Goal: Task Accomplishment & Management: Manage account settings

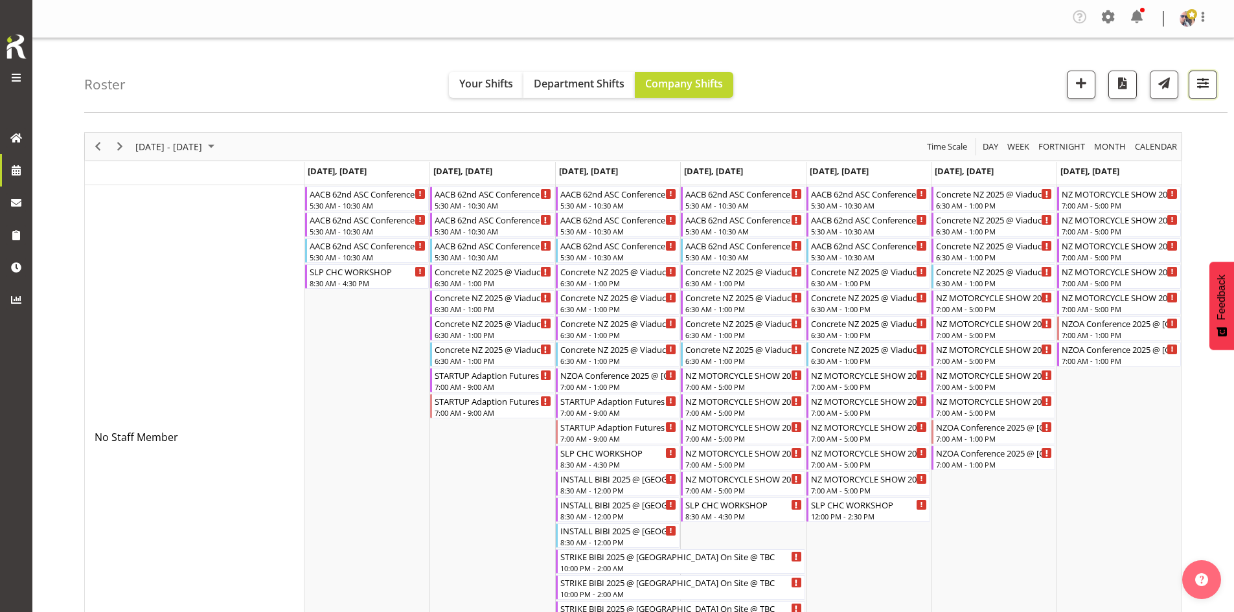
click at [1192, 82] on button "button" at bounding box center [1203, 85] width 29 height 29
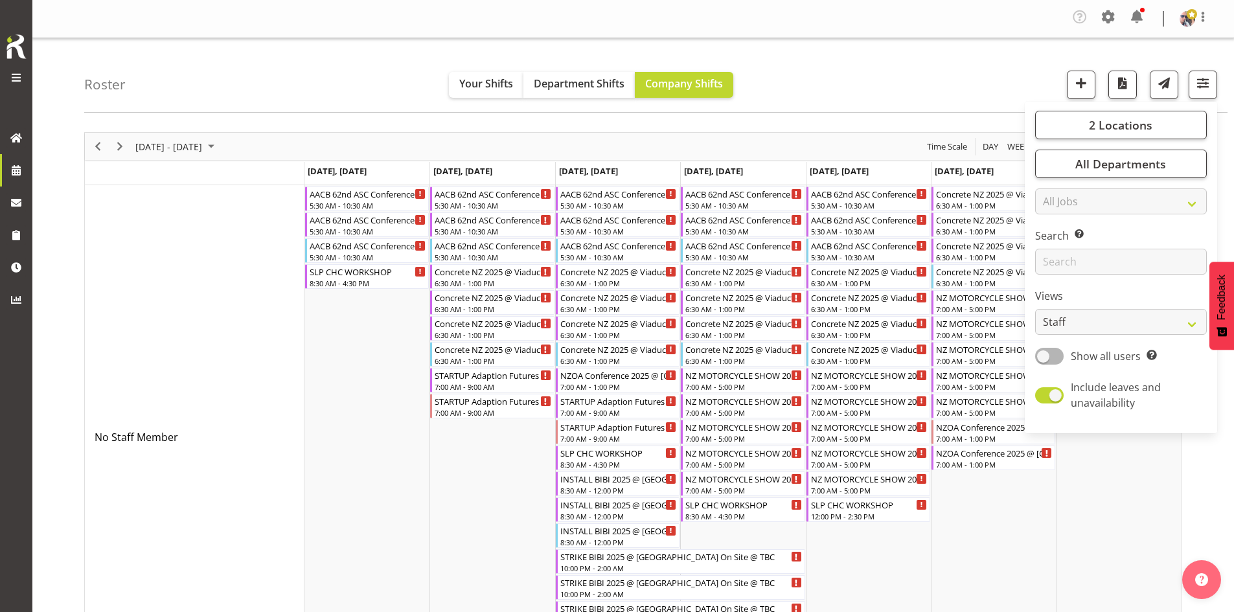
click at [1164, 110] on div "2 Locations Clear CARLTON EVENTS [PERSON_NAME] [PERSON_NAME][GEOGRAPHIC_DATA] D…" at bounding box center [1121, 267] width 192 height 321
click at [1147, 121] on span "2 Locations" at bounding box center [1120, 125] width 63 height 16
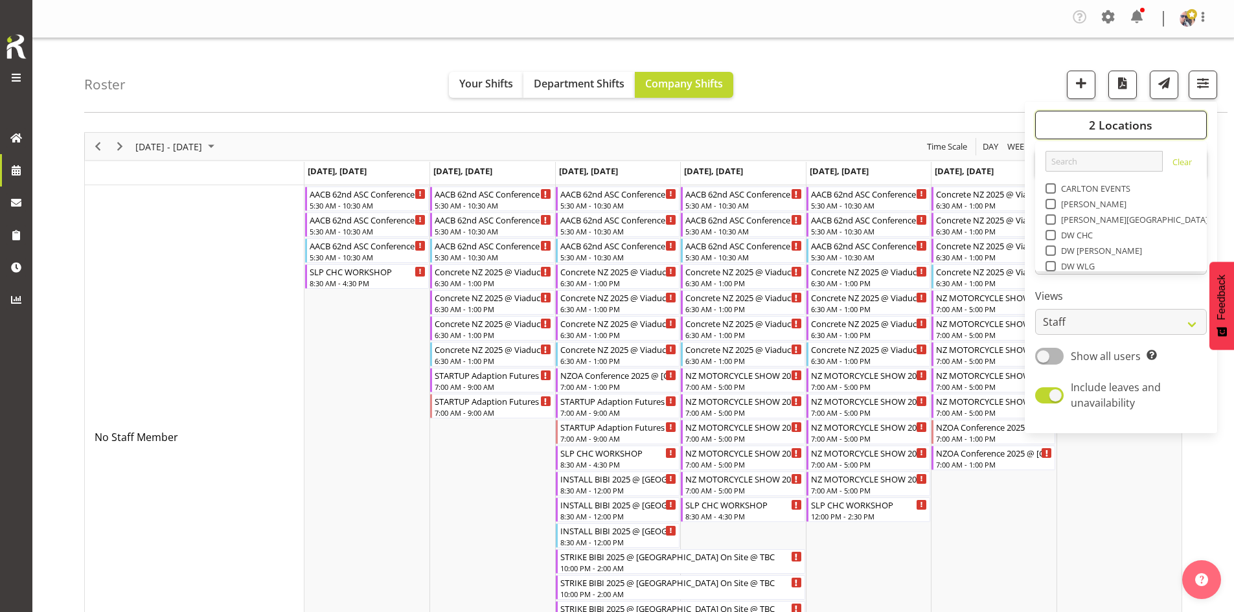
click at [1138, 129] on span "2 Locations" at bounding box center [1120, 125] width 63 height 16
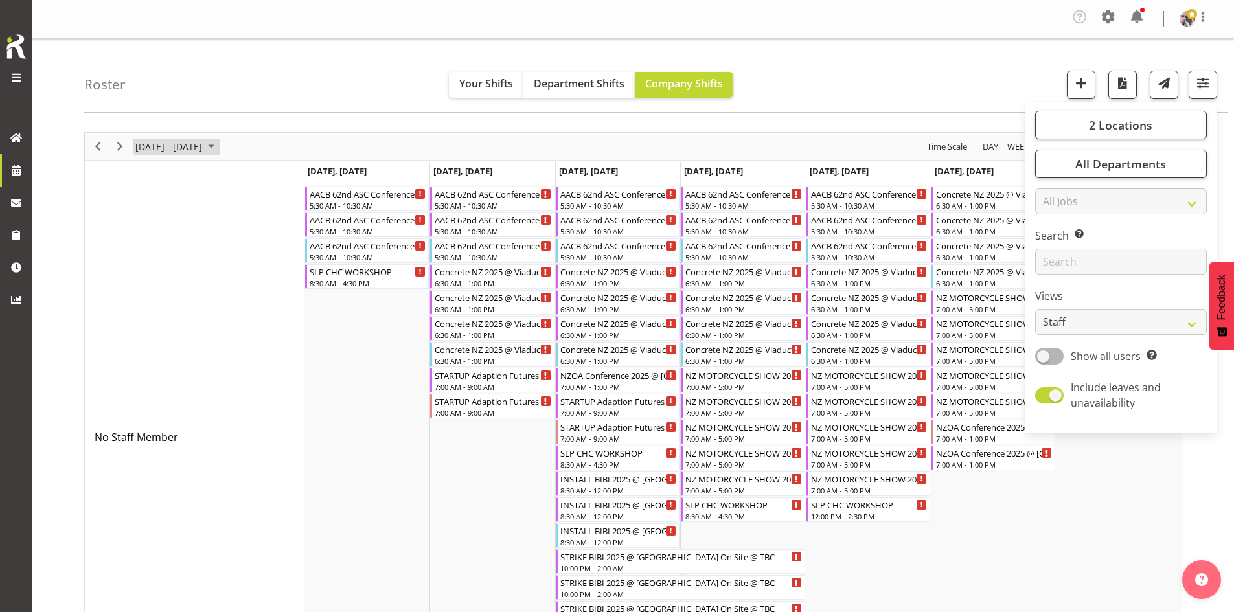
click at [203, 152] on span "[DATE] - [DATE]" at bounding box center [168, 147] width 69 height 16
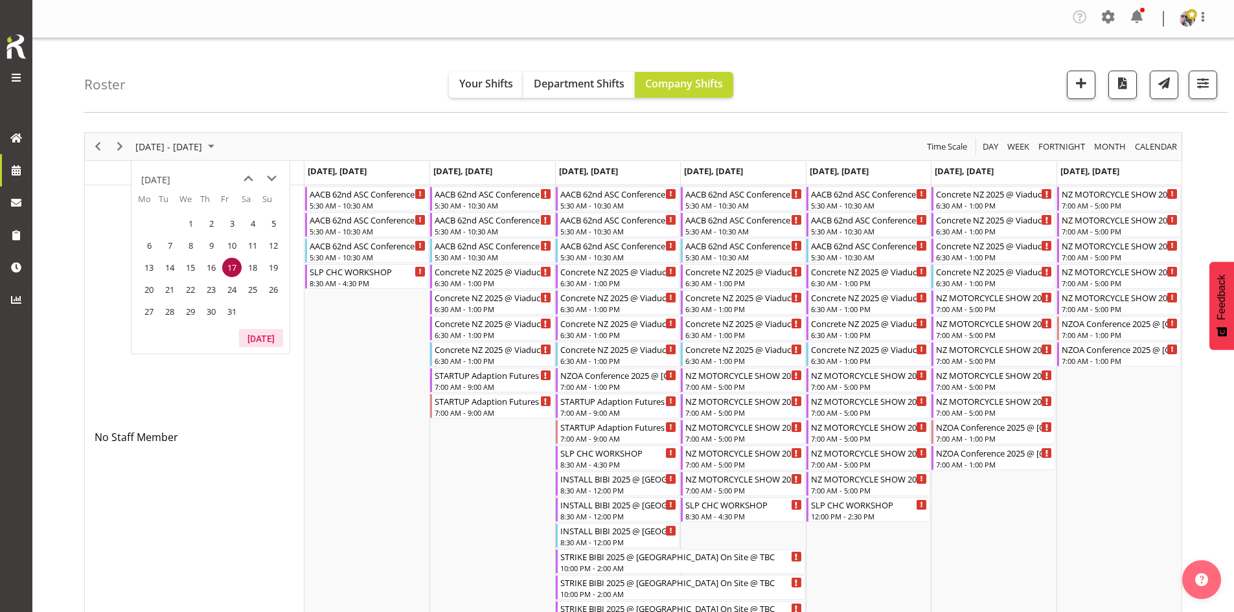
click at [249, 332] on button "[DATE]" at bounding box center [261, 338] width 44 height 18
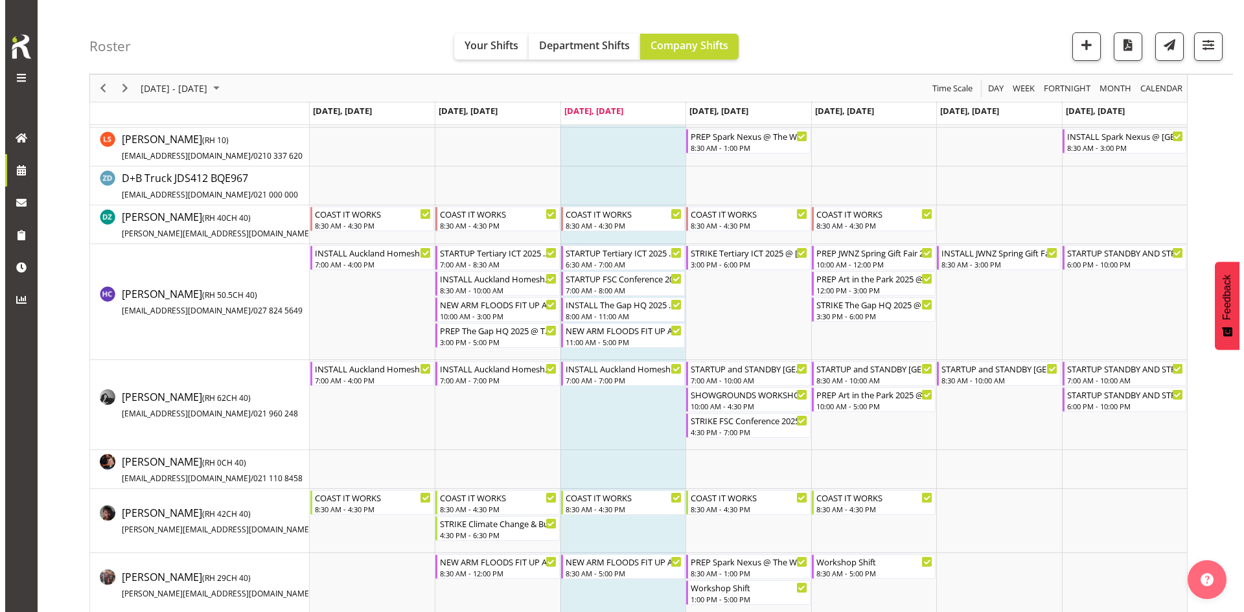
scroll to position [454, 0]
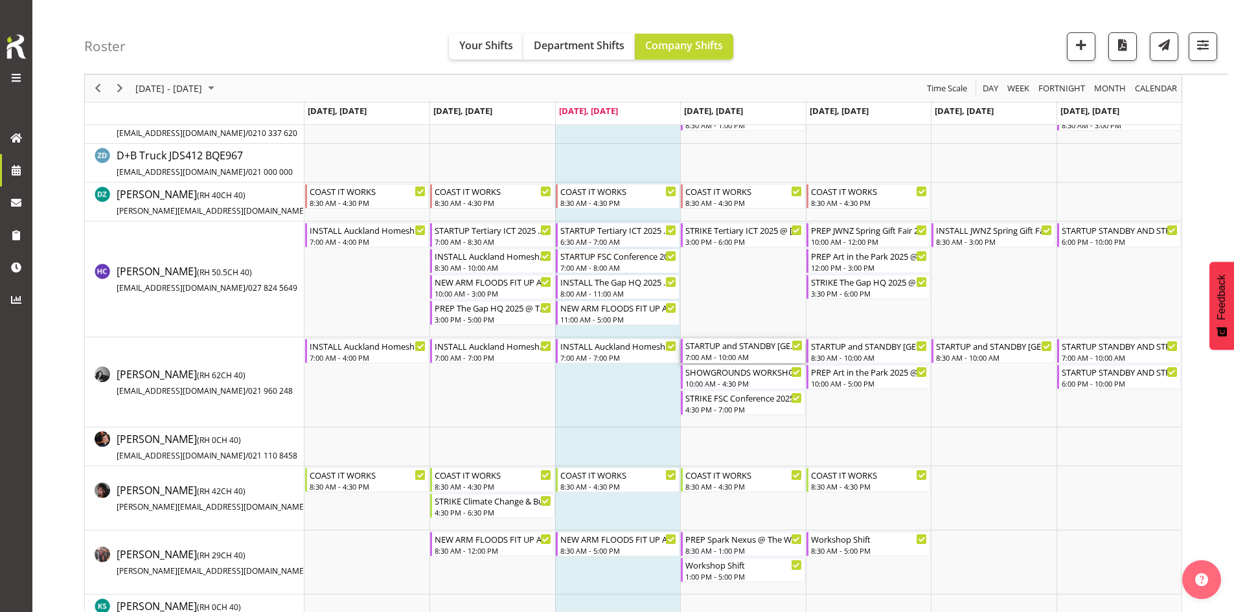
click at [749, 360] on div "7:00 AM - 10:00 AM" at bounding box center [743, 357] width 117 height 10
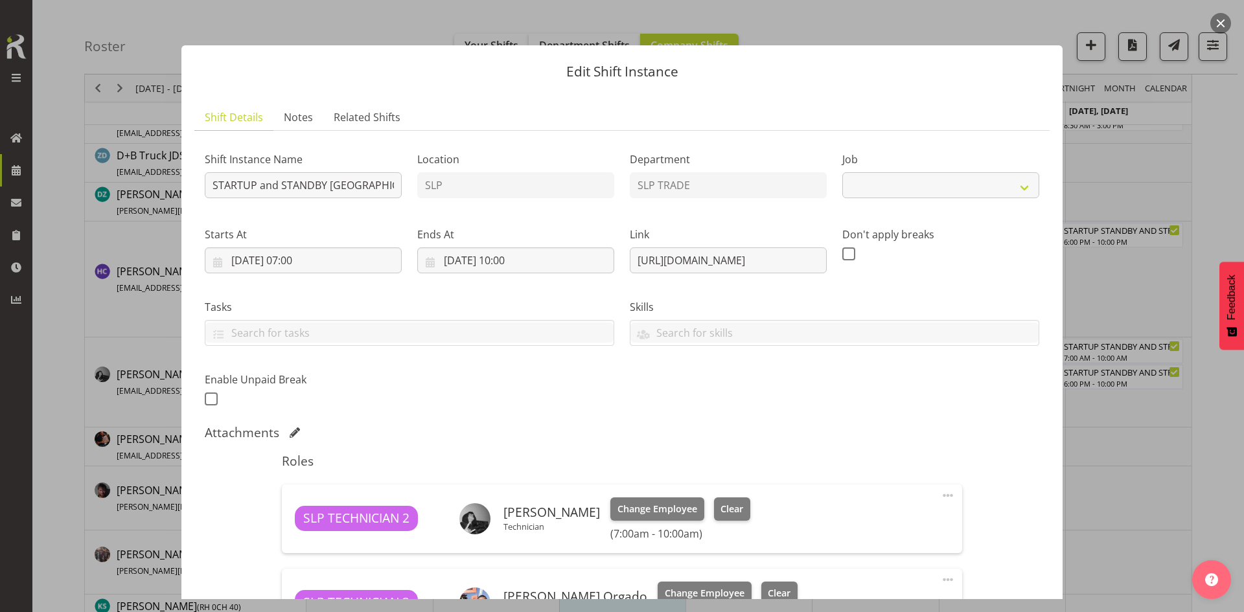
select select "9869"
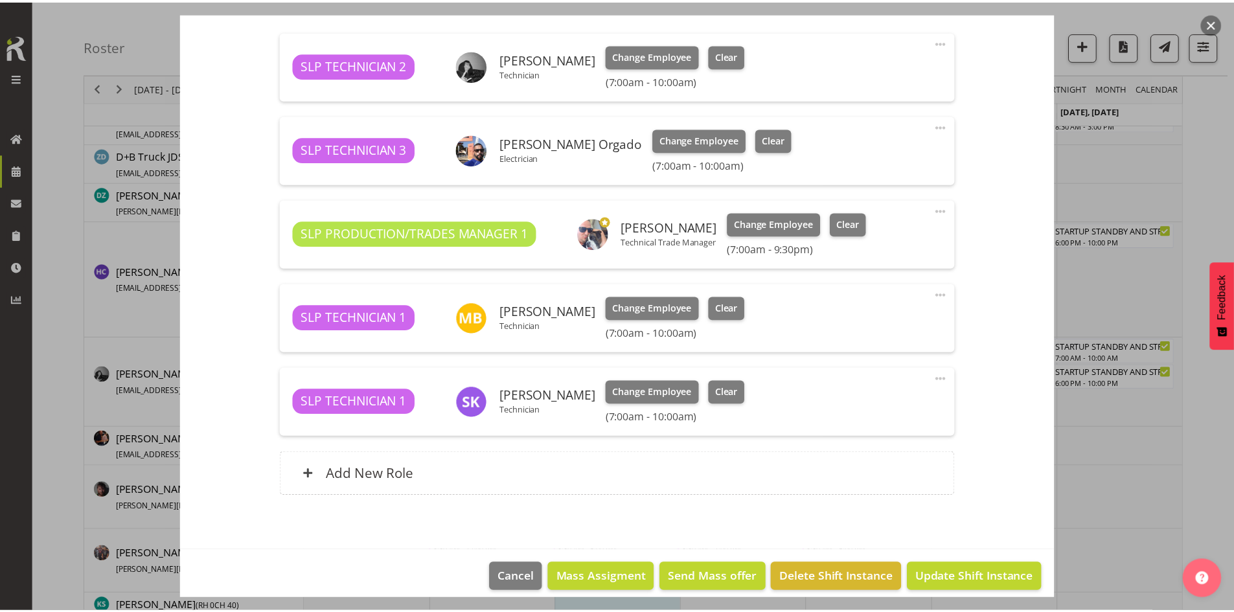
scroll to position [389, 0]
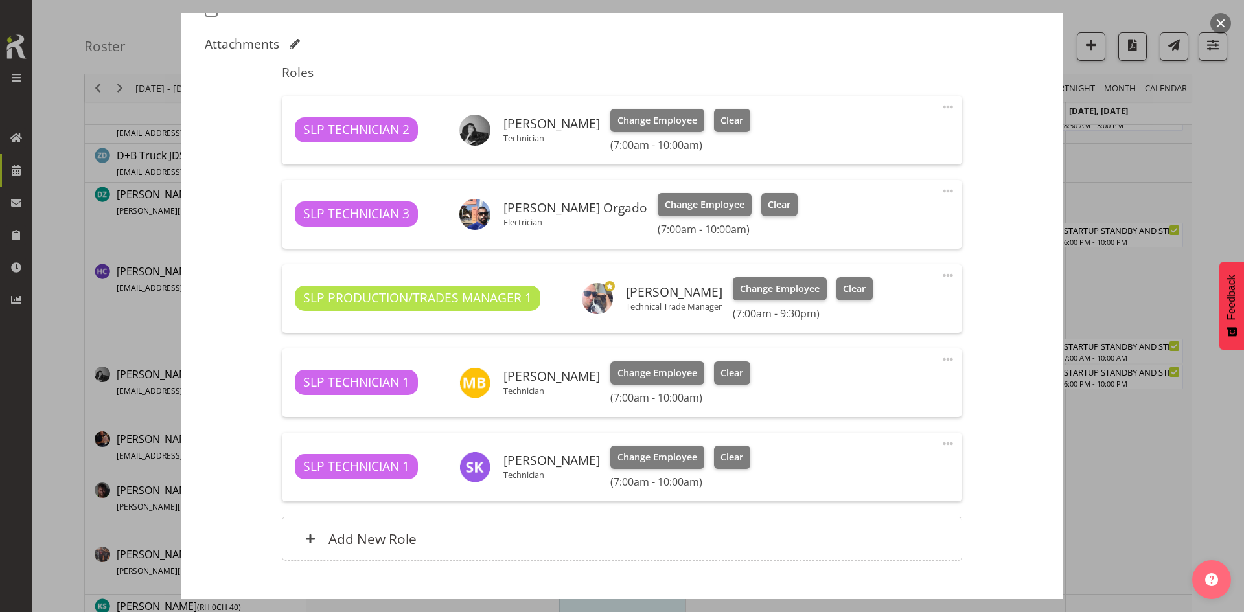
click at [1214, 20] on button "button" at bounding box center [1220, 23] width 21 height 21
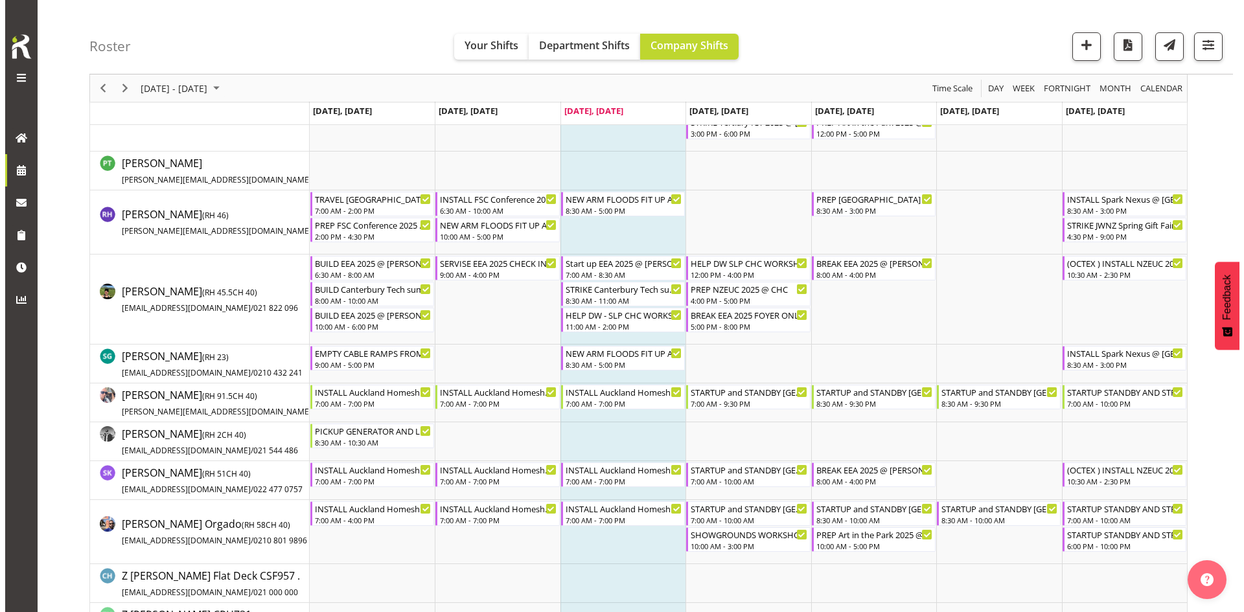
scroll to position [1490, 0]
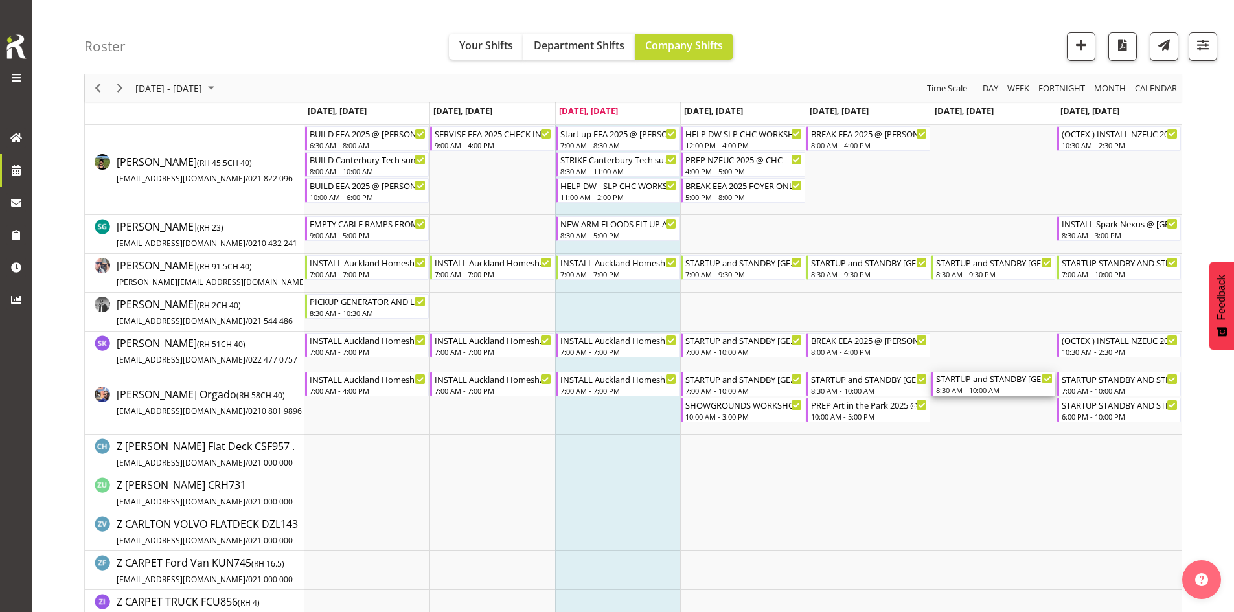
click at [1000, 385] on div "STARTUP and STANDBY Auckland Homeshow 2025 @ [GEOGRAPHIC_DATA] 8:30 AM - 10:00 …" at bounding box center [994, 384] width 117 height 25
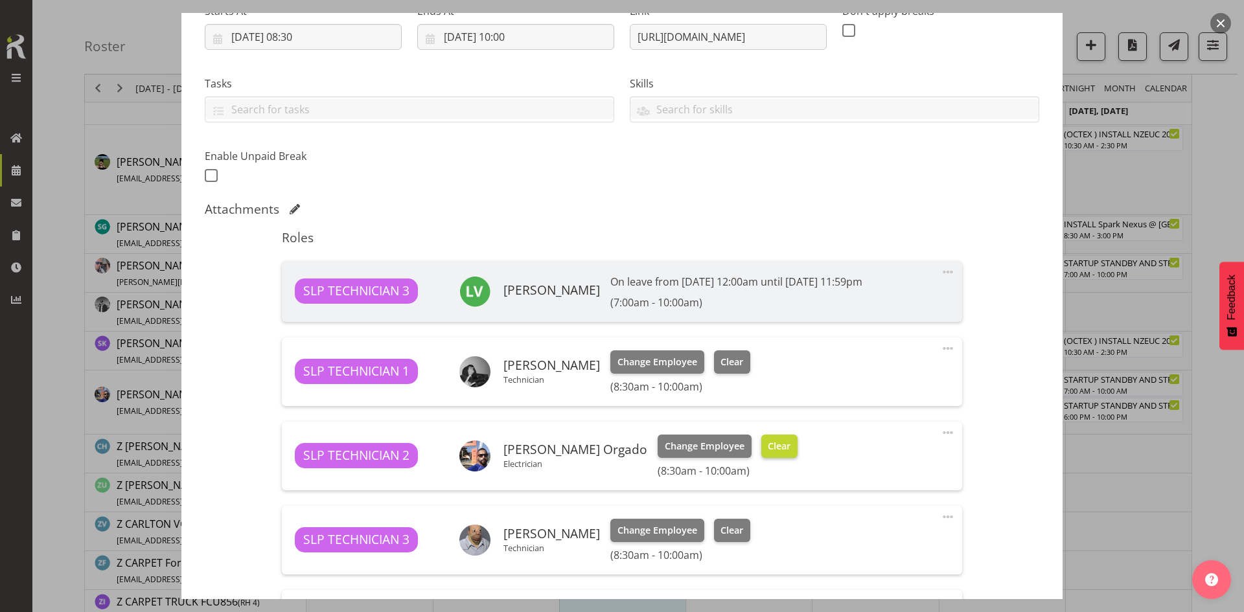
select select "9869"
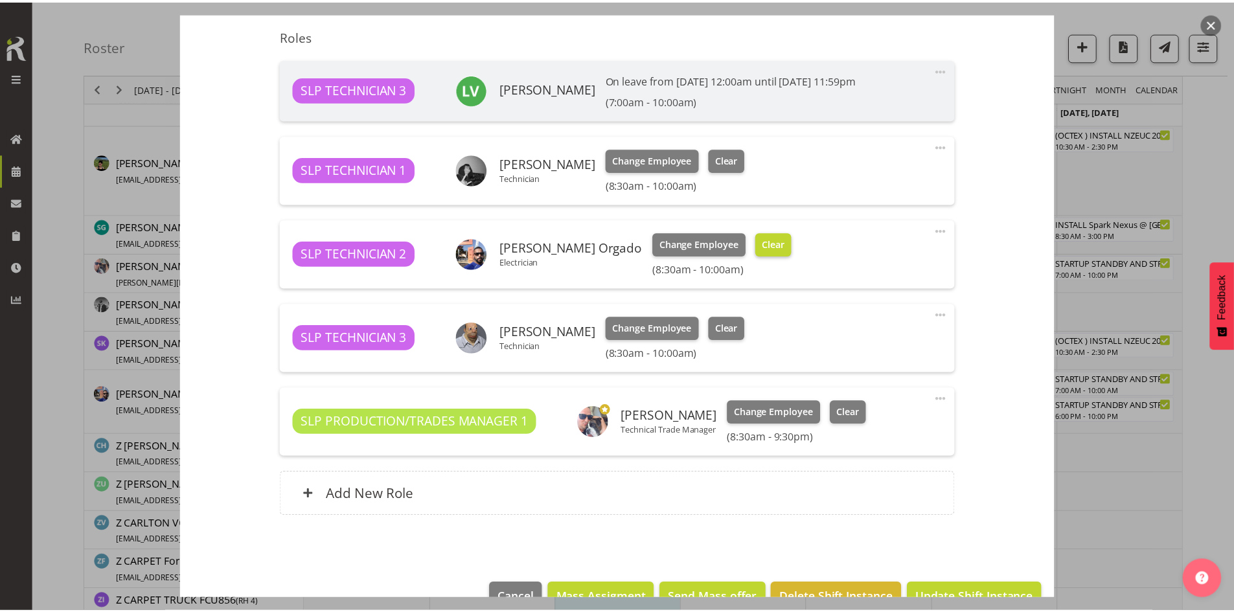
scroll to position [454, 0]
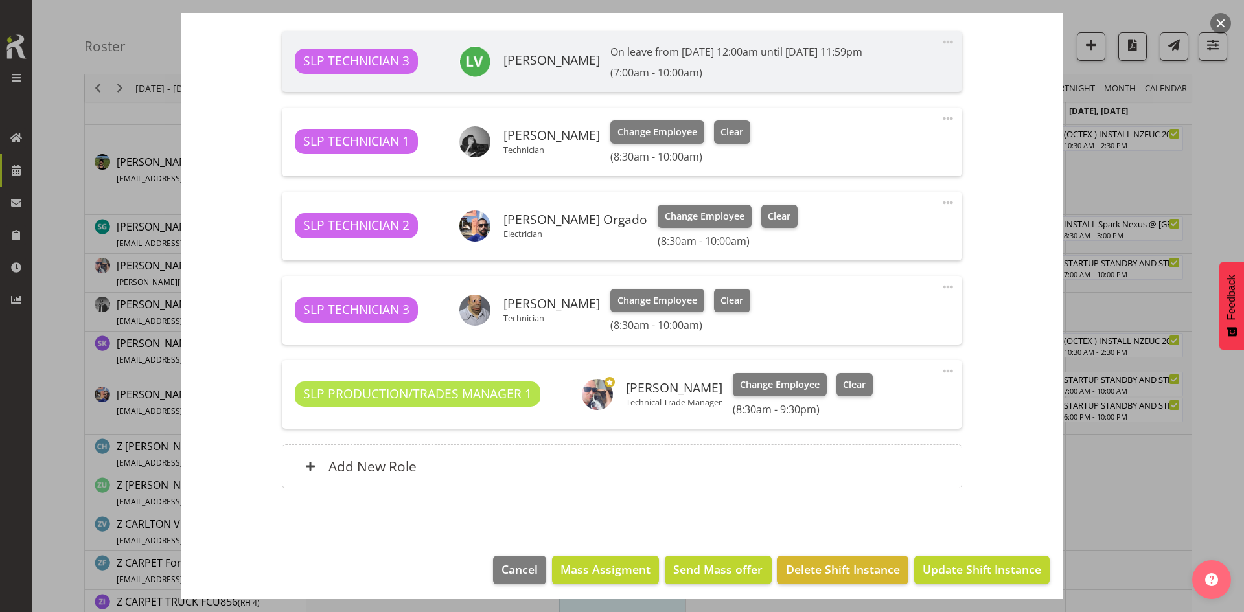
click at [1224, 21] on button "button" at bounding box center [1220, 23] width 21 height 21
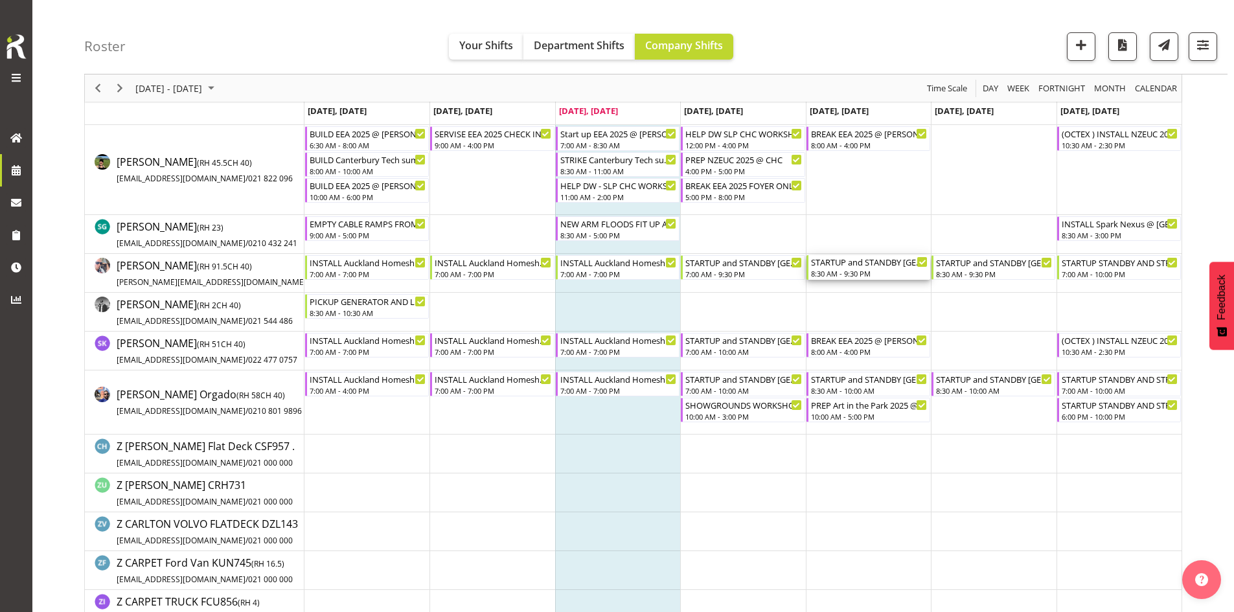
click at [889, 264] on div "STARTUP and STANDBY [GEOGRAPHIC_DATA] Homeshow 2025 @ [GEOGRAPHIC_DATA]" at bounding box center [869, 261] width 117 height 13
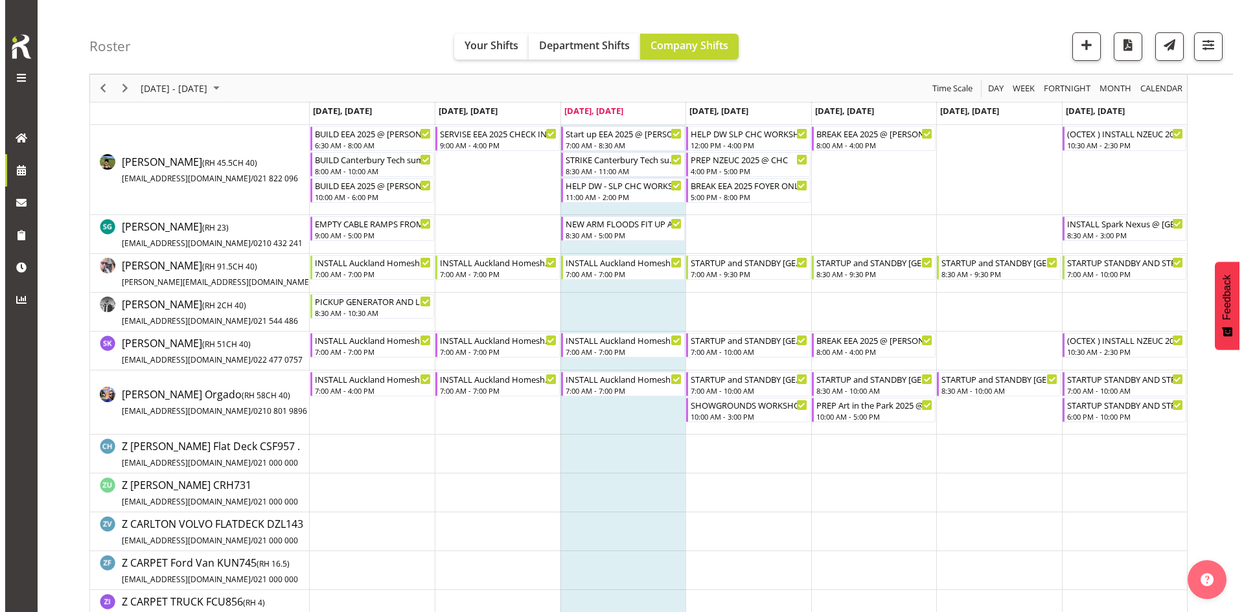
scroll to position [2102, 0]
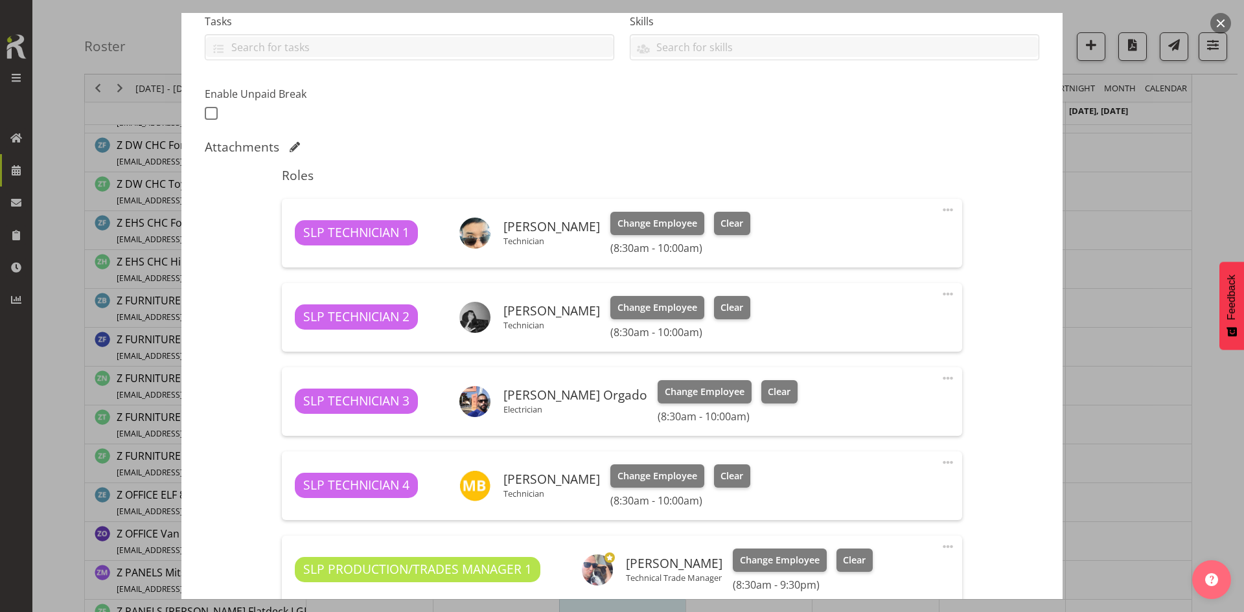
select select "9869"
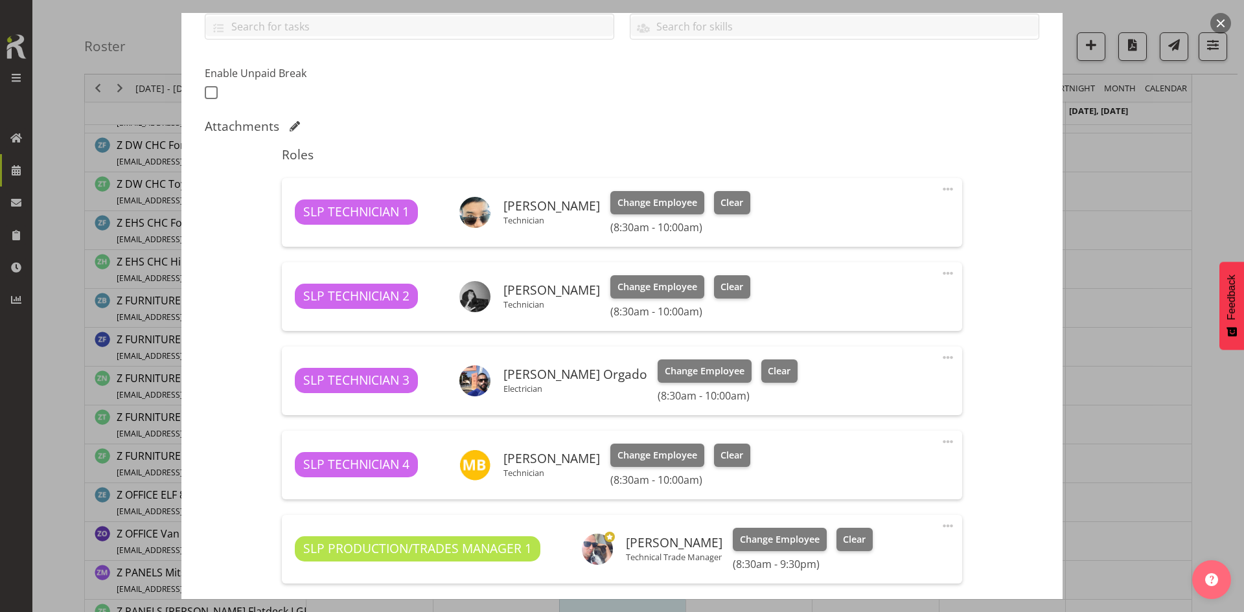
scroll to position [324, 0]
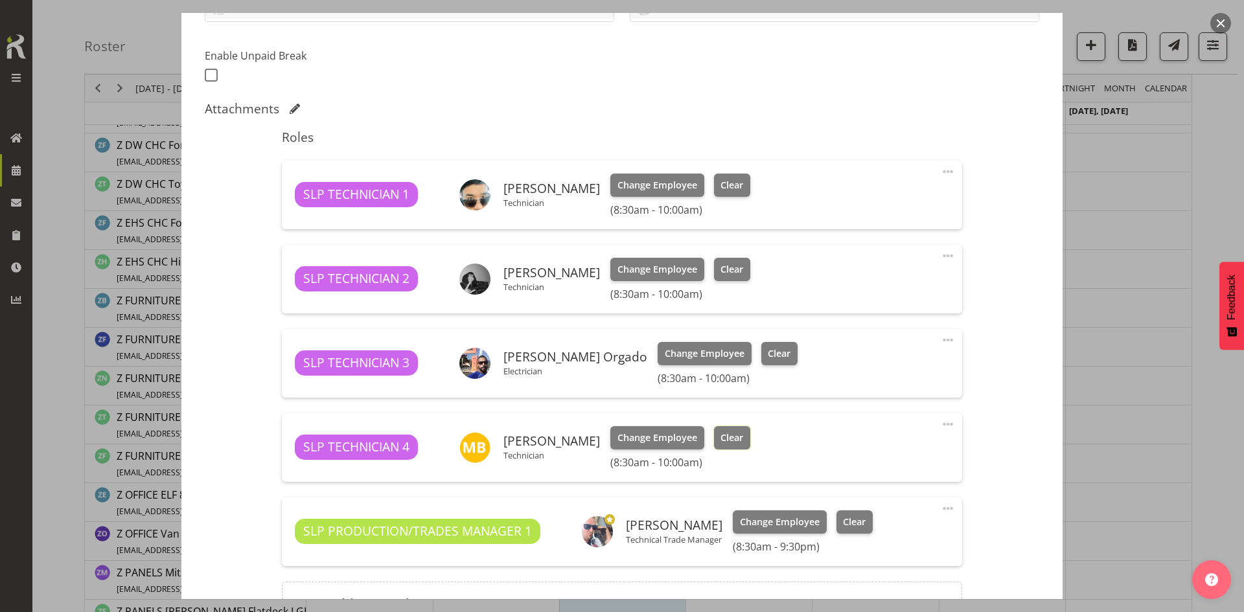
drag, startPoint x: 734, startPoint y: 435, endPoint x: 822, endPoint y: 425, distance: 88.0
click at [735, 435] on button "Clear" at bounding box center [732, 437] width 37 height 23
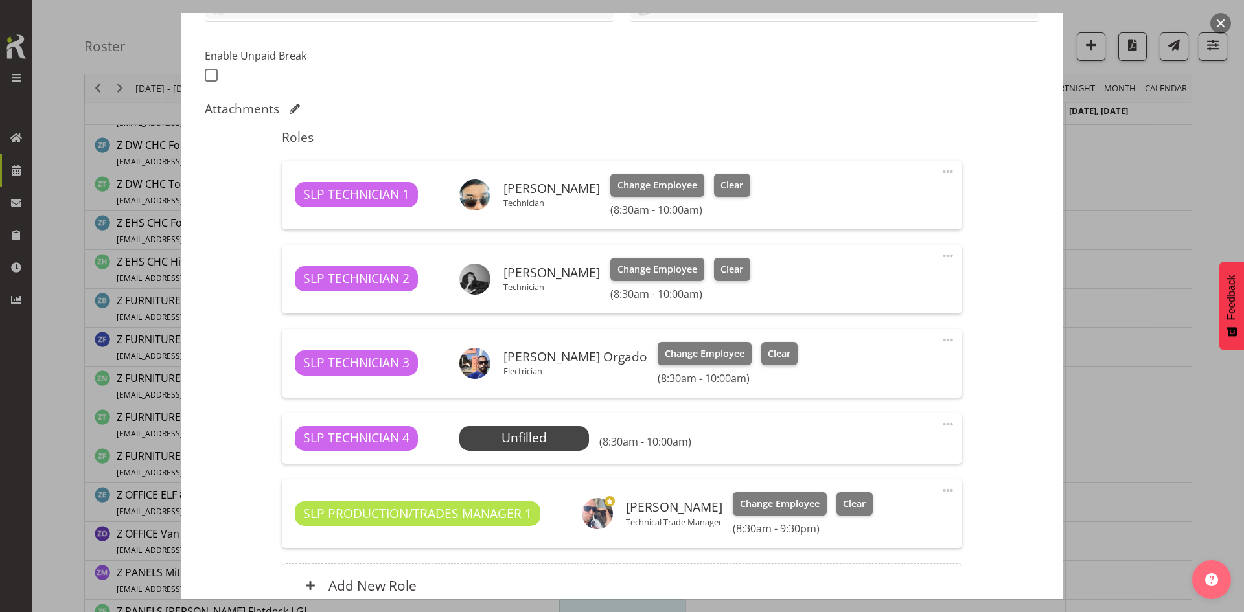
click at [944, 424] on span at bounding box center [948, 425] width 16 height 16
click at [893, 499] on link "Delete" at bounding box center [893, 501] width 124 height 23
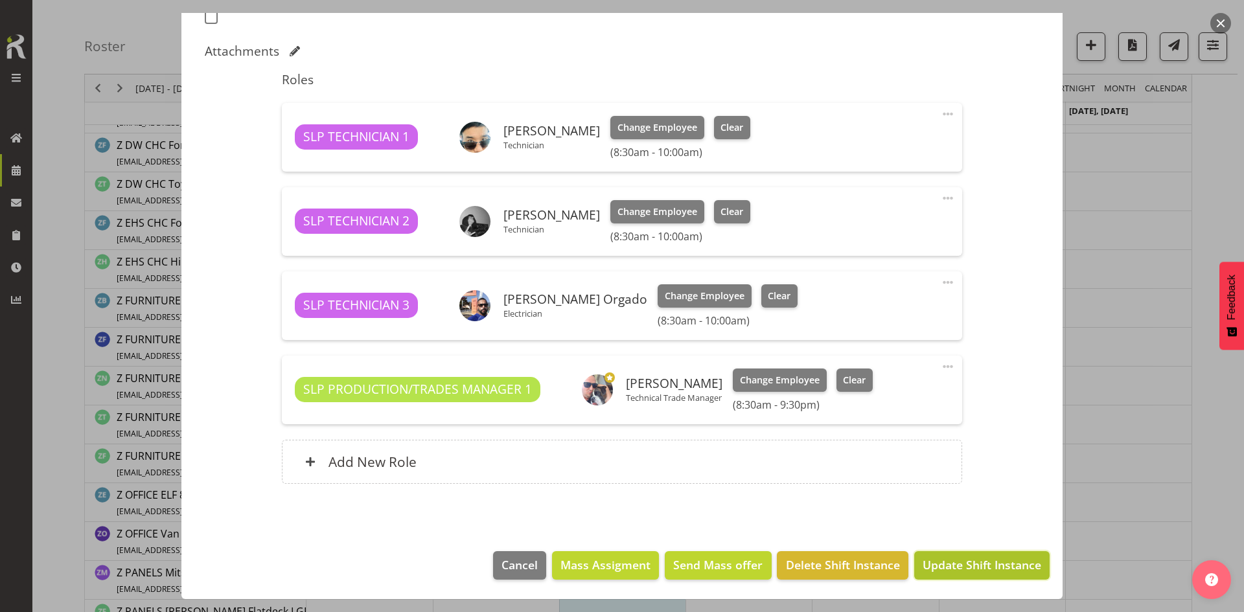
click at [957, 568] on span "Update Shift Instance" at bounding box center [982, 565] width 119 height 17
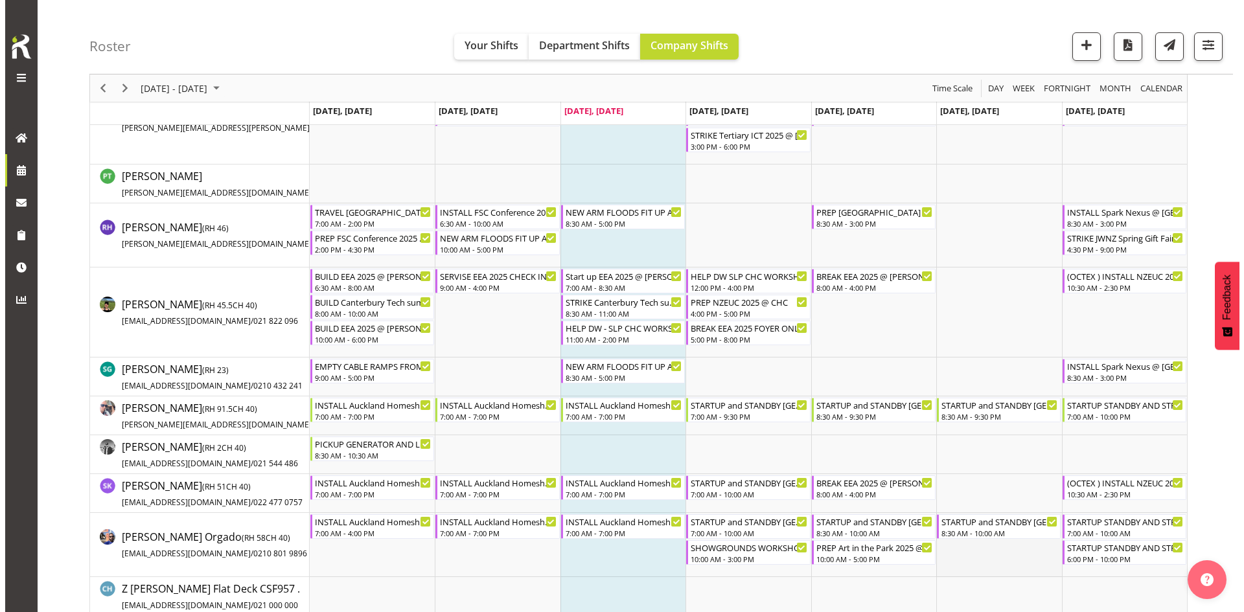
scroll to position [1316, 0]
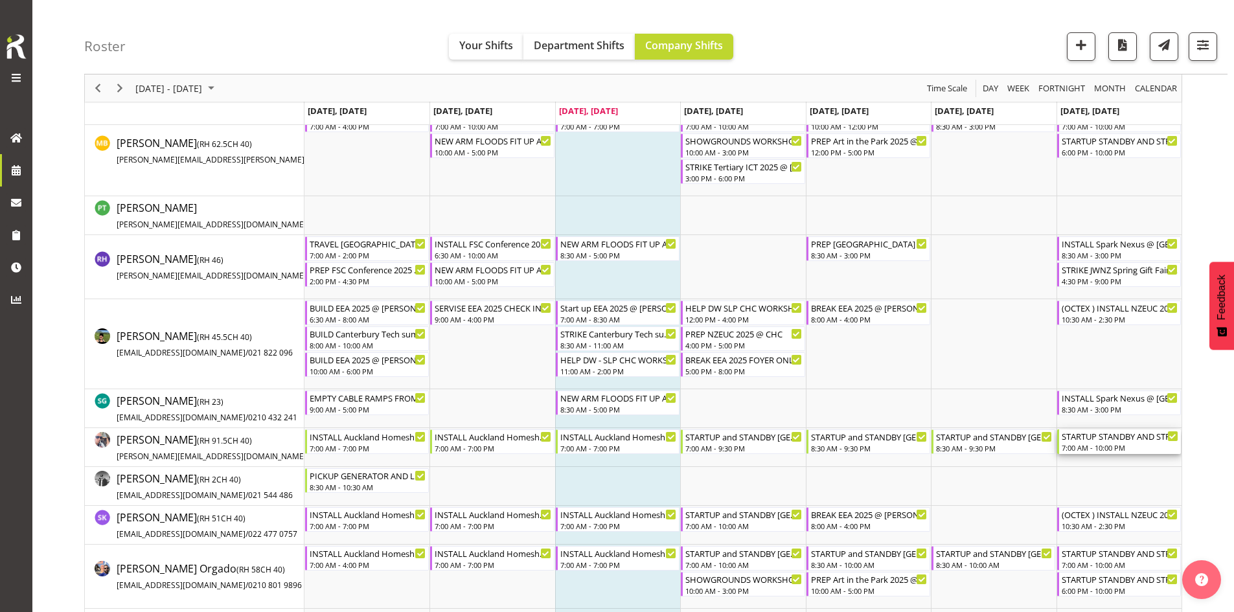
click at [1098, 435] on div "STARTUP STANDBY AND STRIKE [GEOGRAPHIC_DATA] Homeshow 2025 @ [GEOGRAPHIC_DATA]" at bounding box center [1120, 436] width 117 height 13
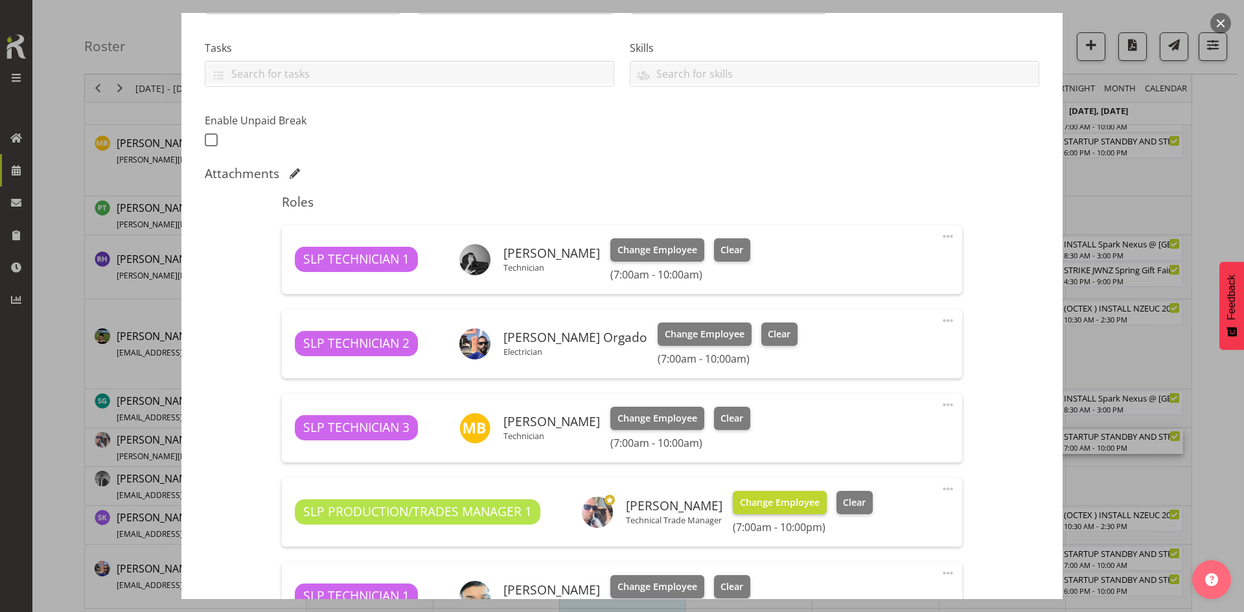
select select "9869"
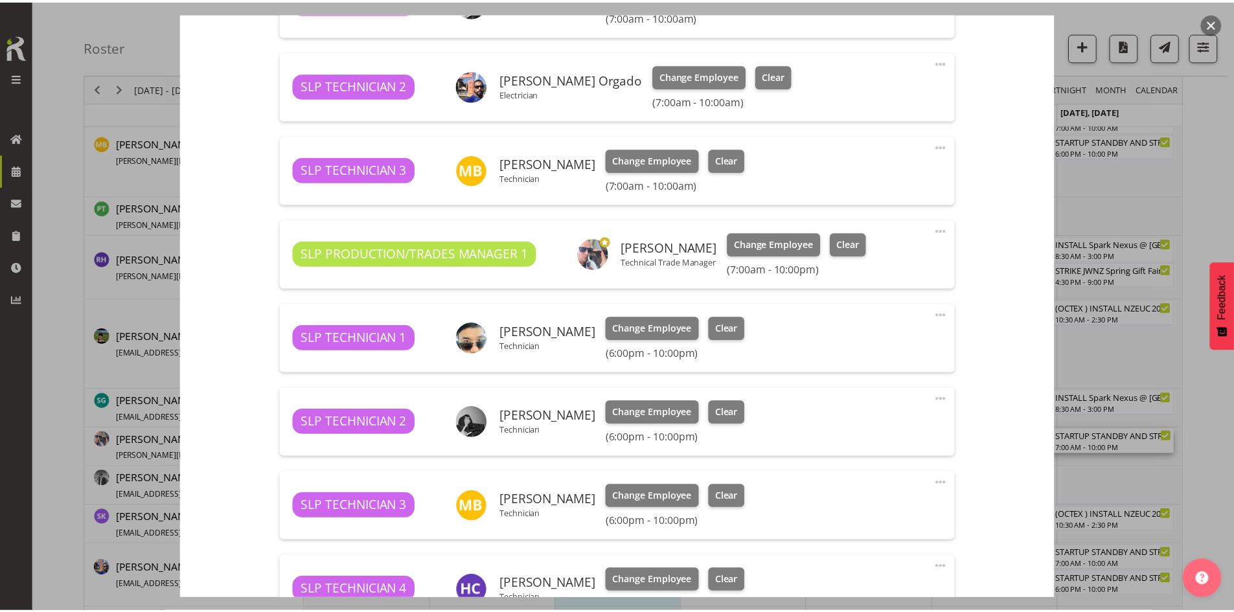
scroll to position [518, 0]
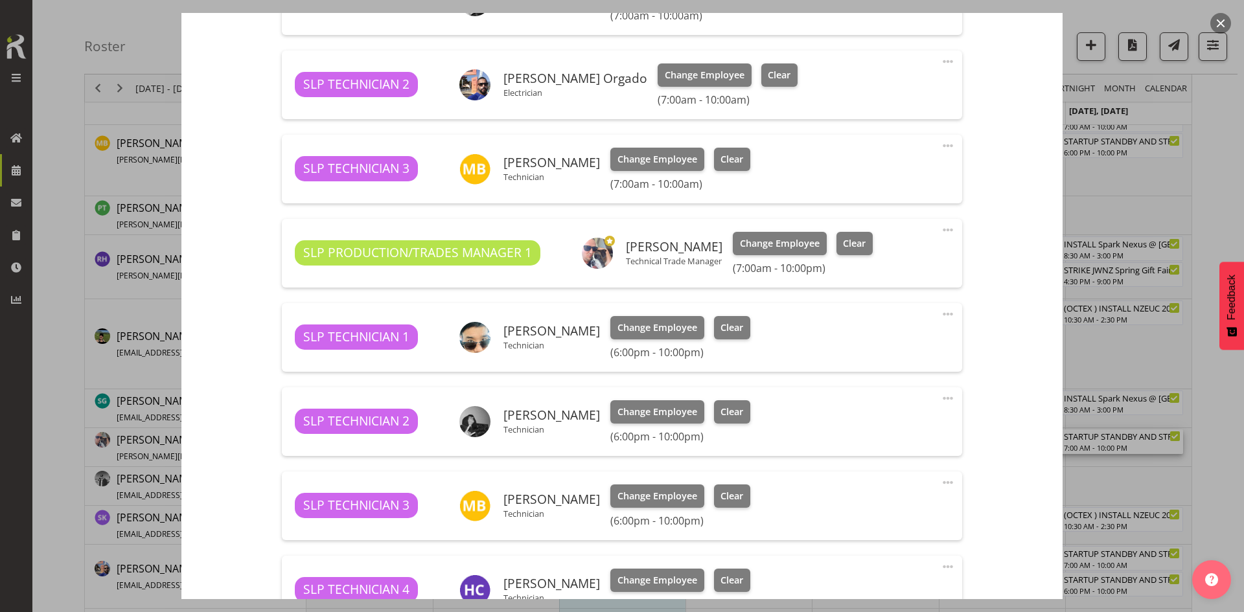
click at [1220, 27] on button "button" at bounding box center [1220, 23] width 21 height 21
